Goal: Register for event/course

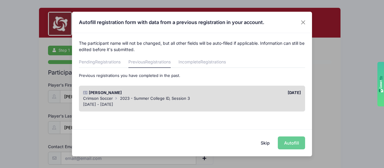
click at [299, 143] on div "Skip Autofill" at bounding box center [192, 142] width 240 height 27
click at [265, 142] on button "Skip" at bounding box center [265, 142] width 21 height 13
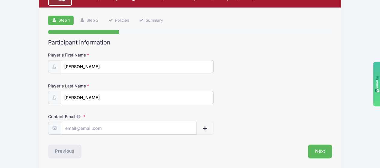
scroll to position [51, 0]
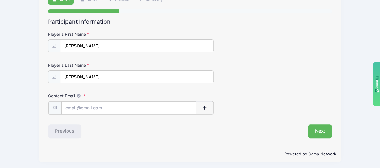
click at [101, 107] on input "Contact Email" at bounding box center [128, 107] width 135 height 13
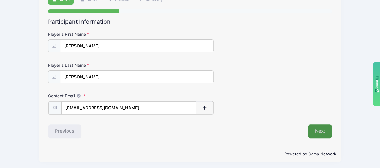
type input "[EMAIL_ADDRESS][DOMAIN_NAME]"
click at [320, 129] on button "Next" at bounding box center [320, 131] width 24 height 14
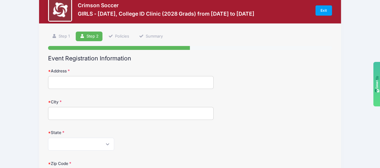
scroll to position [0, 0]
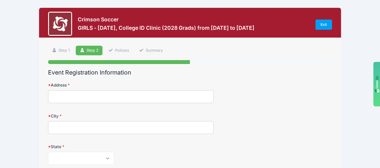
click at [80, 96] on input "Address" at bounding box center [131, 96] width 166 height 13
type input "[STREET_ADDRESS][PERSON_NAME]"
type input "[PERSON_NAME]"
select select "CT"
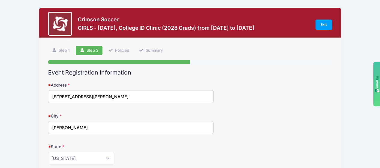
type input "06029"
type input "[PERSON_NAME]"
type input "[PHONE_NUMBER]"
type input "[EMAIL_ADDRESS][DOMAIN_NAME]"
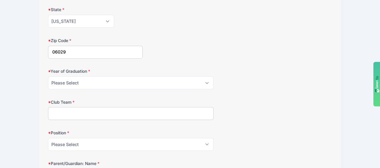
scroll to position [150, 0]
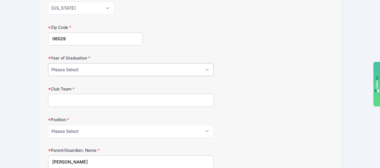
click at [92, 67] on select "Please Select 2025 2026 2027 2028 2029 2030 2031" at bounding box center [131, 69] width 166 height 13
select select "2028"
click at [48, 63] on select "Please Select 2025 2026 2027 2028 2029 2030 2031" at bounding box center [131, 69] width 166 height 13
click at [72, 101] on input "Club Team" at bounding box center [131, 100] width 166 height 13
type input "FSA"
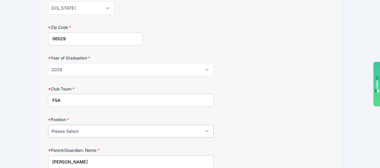
click at [73, 129] on select "Please Select GK Def Mid Fwd" at bounding box center [131, 131] width 166 height 13
select select "Mid"
click at [48, 125] on select "Please Select GK Def Mid Fwd" at bounding box center [131, 131] width 166 height 13
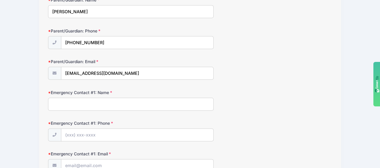
scroll to position [330, 0]
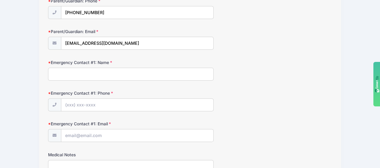
click at [98, 73] on input "Emergency Contact #1: Name" at bounding box center [131, 74] width 166 height 13
type input "[PERSON_NAME]"
type input "[PHONE_NUMBER]"
click at [83, 129] on input "Emergency Contact #1: Email" at bounding box center [137, 135] width 152 height 13
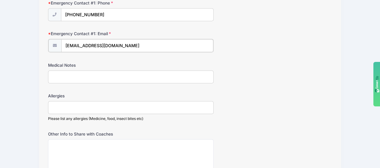
scroll to position [450, 0]
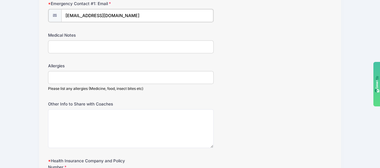
type input "[EMAIL_ADDRESS][DOMAIN_NAME]"
click at [79, 46] on input "Medical Notes" at bounding box center [131, 46] width 166 height 13
type input "N/A"
type input "n"
type input "N/A"
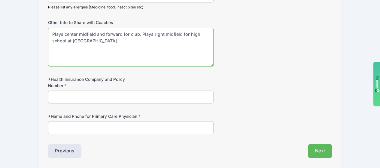
scroll to position [540, 0]
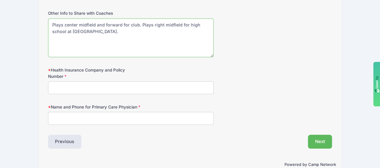
type textarea "Plays center midfield and forward for club. Plays right midfield for high schoo…"
click at [74, 115] on input "Name and Phone for Primary Care Physician" at bounding box center [131, 118] width 166 height 13
type input "[PERSON_NAME]"
click at [72, 86] on input "Health Insurance Company and Policy Number" at bounding box center [131, 87] width 166 height 13
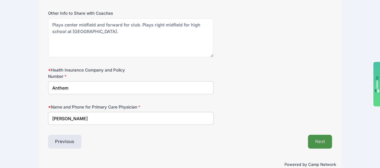
type input "Anthem"
click at [316, 136] on button "Next" at bounding box center [320, 141] width 24 height 14
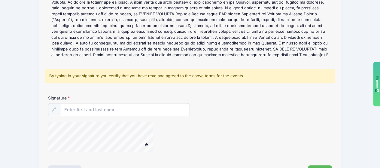
scroll to position [120, 0]
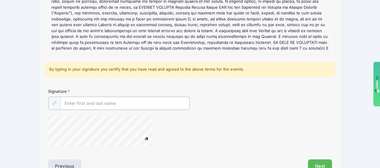
click at [94, 102] on input "Signature" at bounding box center [124, 103] width 129 height 13
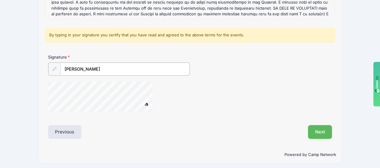
scroll to position [155, 0]
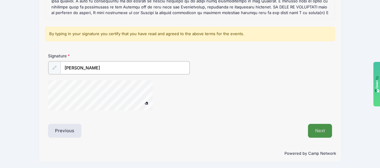
type input "[PERSON_NAME]"
click at [313, 128] on button "Next" at bounding box center [320, 131] width 24 height 14
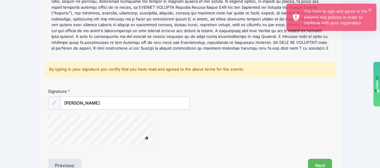
scroll to position [125, 0]
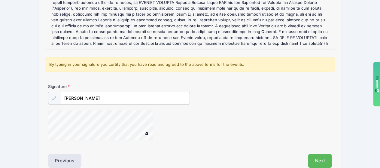
click at [157, 124] on div at bounding box center [108, 126] width 120 height 32
click at [157, 122] on div at bounding box center [108, 126] width 120 height 32
click at [316, 159] on button "Next" at bounding box center [320, 161] width 24 height 14
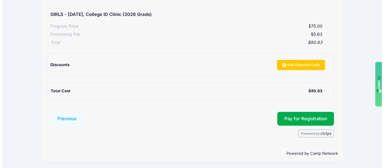
scroll to position [116, 0]
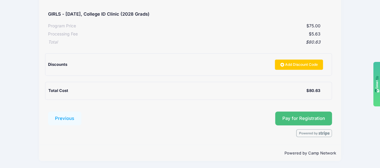
click at [289, 114] on button "Pay for Registration" at bounding box center [303, 118] width 57 height 14
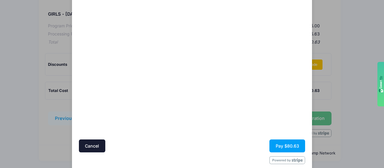
scroll to position [73, 0]
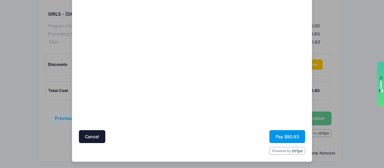
click at [283, 134] on button "Pay $80.63" at bounding box center [287, 136] width 36 height 13
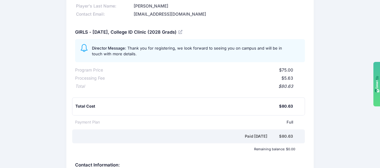
scroll to position [40, 0]
